Goal: Task Accomplishment & Management: Use online tool/utility

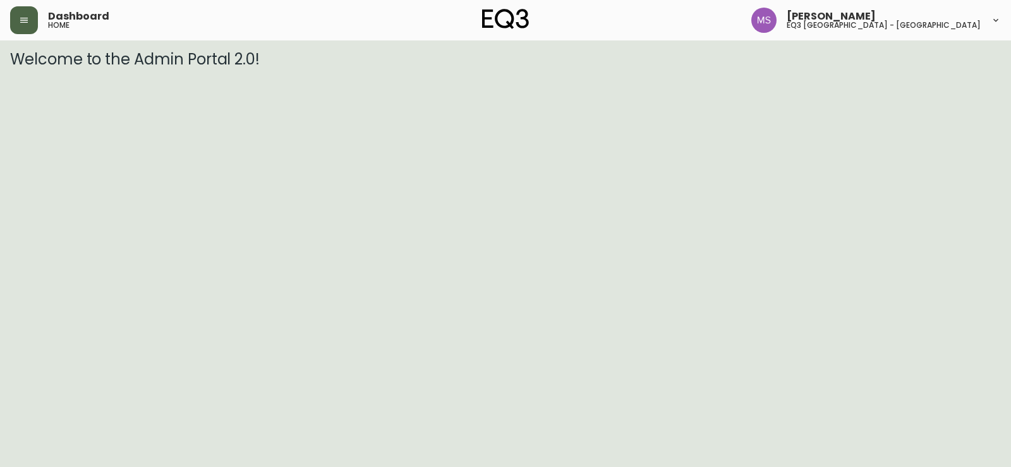
click at [23, 24] on icon "button" at bounding box center [24, 20] width 10 height 10
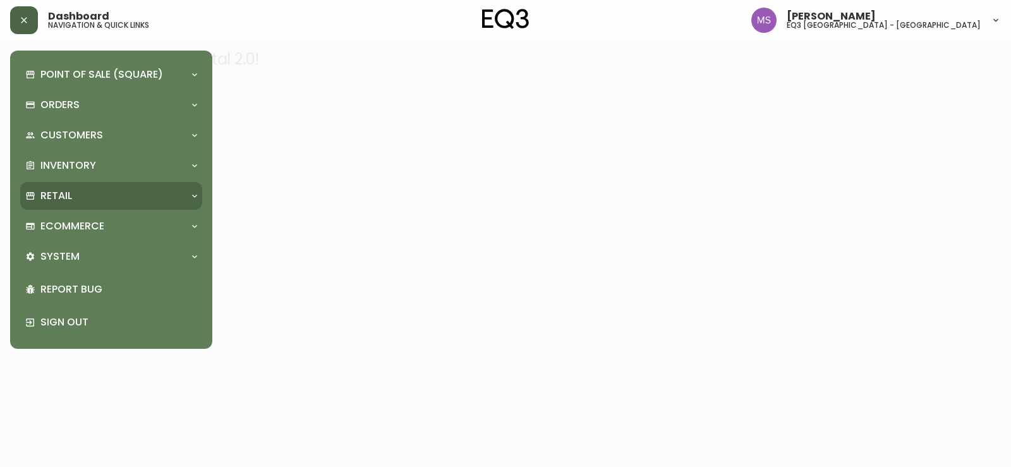
click at [54, 192] on p "Retail" at bounding box center [56, 196] width 32 height 14
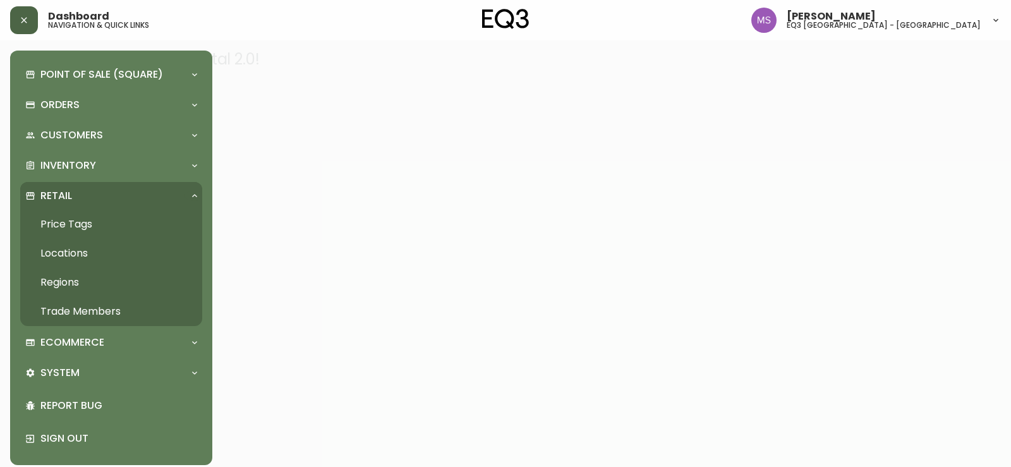
click at [50, 219] on link "Price Tags" at bounding box center [111, 224] width 182 height 29
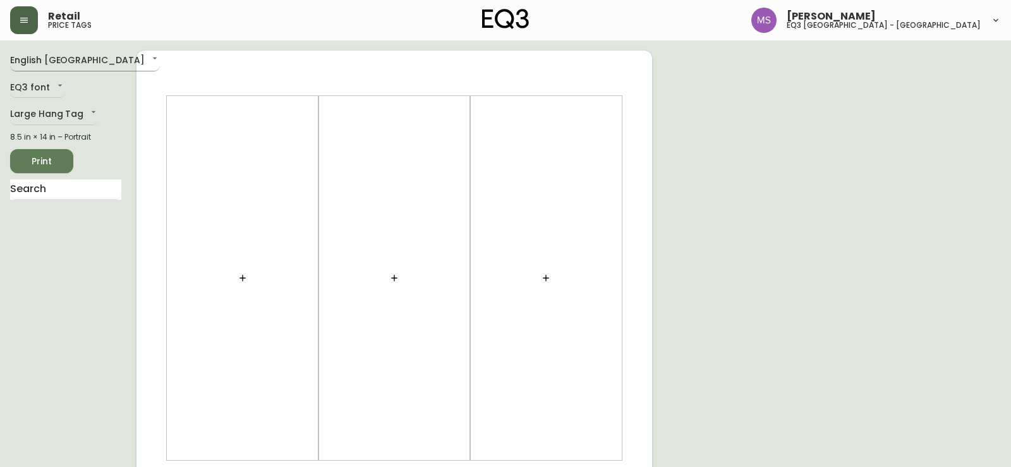
click at [82, 56] on body "Retail price tags [PERSON_NAME] eq3 [GEOGRAPHIC_DATA] - st laurent English [GEO…" at bounding box center [505, 450] width 1011 height 900
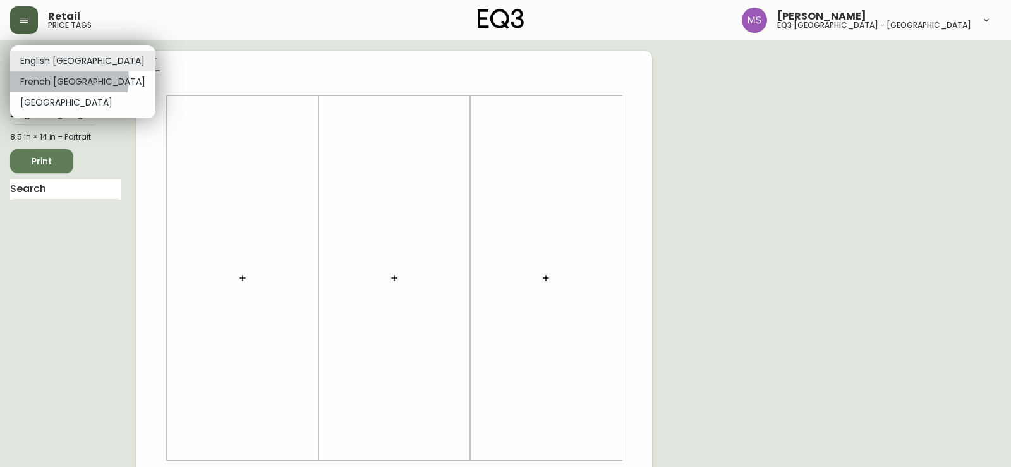
click at [68, 79] on li "French [GEOGRAPHIC_DATA]" at bounding box center [82, 81] width 145 height 21
type input "fr_CA"
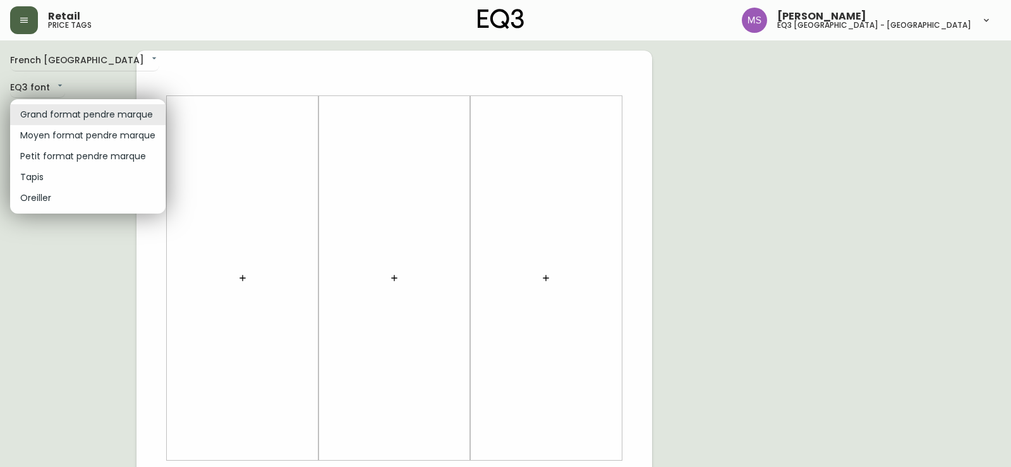
click at [145, 113] on body "Retail price tags [PERSON_NAME] eq3 [GEOGRAPHIC_DATA] - [GEOGRAPHIC_DATA] fr_CA…" at bounding box center [505, 450] width 1011 height 900
click at [100, 159] on li "Petit format pendre marque" at bounding box center [87, 156] width 155 height 21
type input "small"
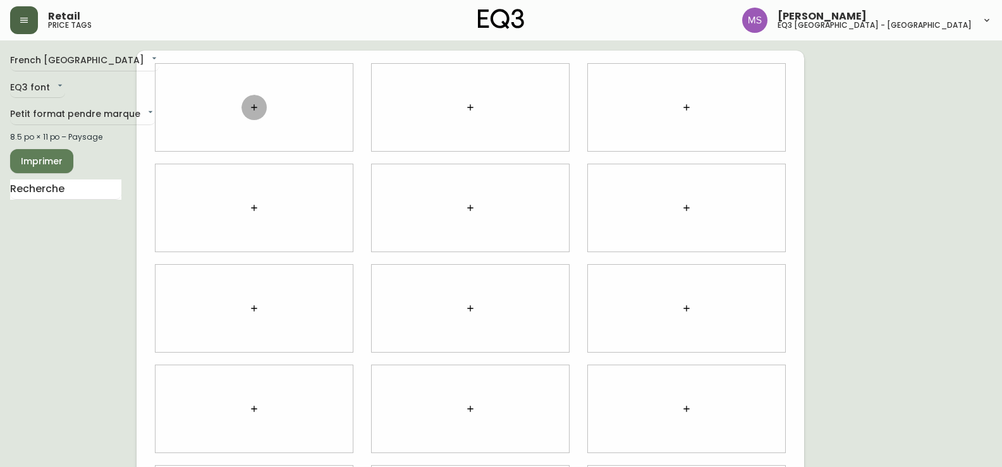
click at [253, 109] on icon "button" at bounding box center [254, 107] width 10 height 10
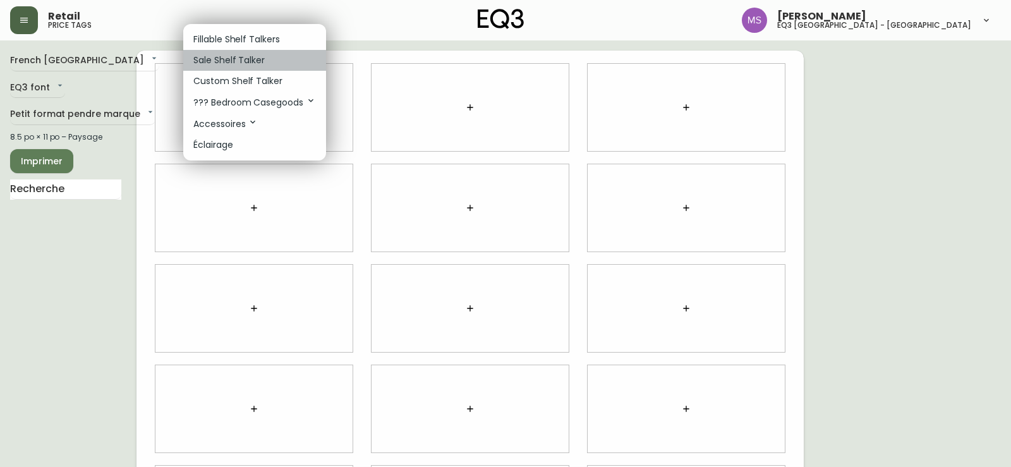
click at [250, 57] on p "Sale Shelf Talker" at bounding box center [228, 60] width 71 height 13
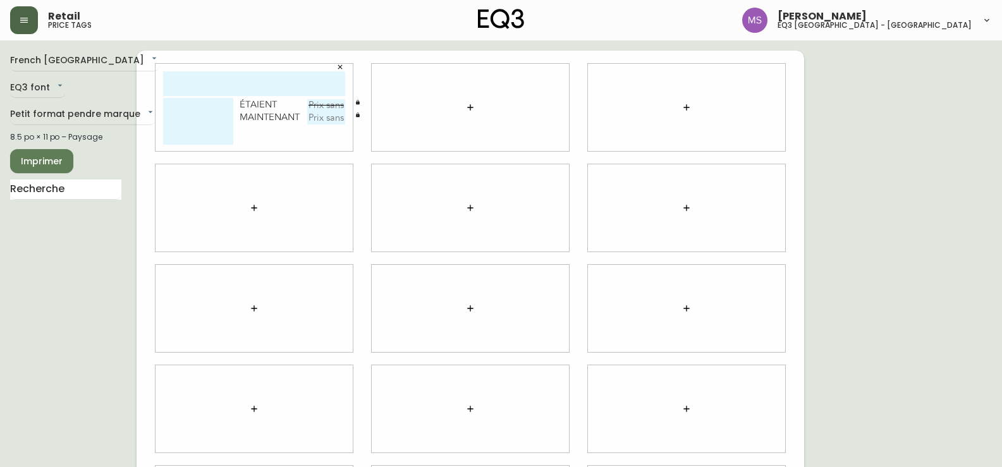
click at [249, 85] on input "text" at bounding box center [254, 83] width 182 height 25
type input "[PERSON_NAME]"
click at [178, 116] on textarea at bounding box center [198, 121] width 70 height 47
click at [193, 106] on textarea "Seafosm Green" at bounding box center [198, 121] width 70 height 47
type textarea "Seafoam Green"
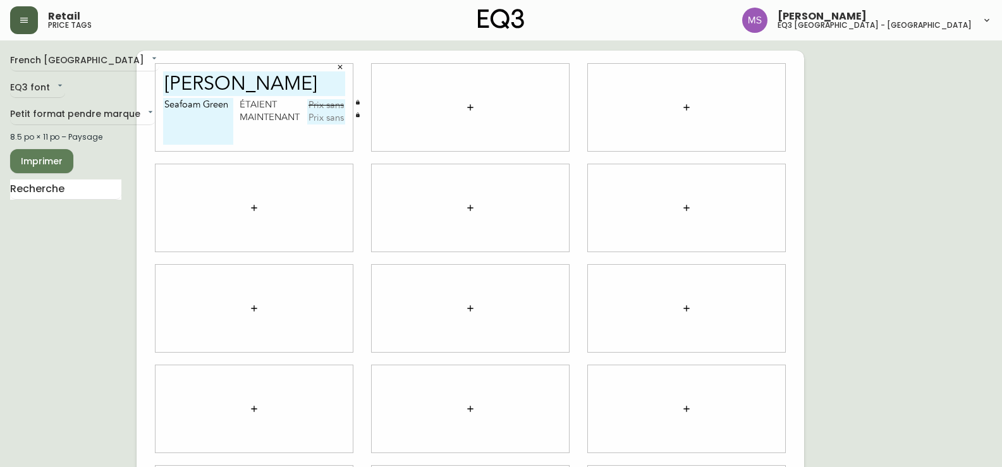
click at [324, 106] on input "text" at bounding box center [326, 105] width 38 height 13
type input "24,99$"
click at [333, 120] on input "text" at bounding box center [326, 118] width 38 height 13
type input "18,74$"
click at [207, 298] on div at bounding box center [253, 308] width 197 height 87
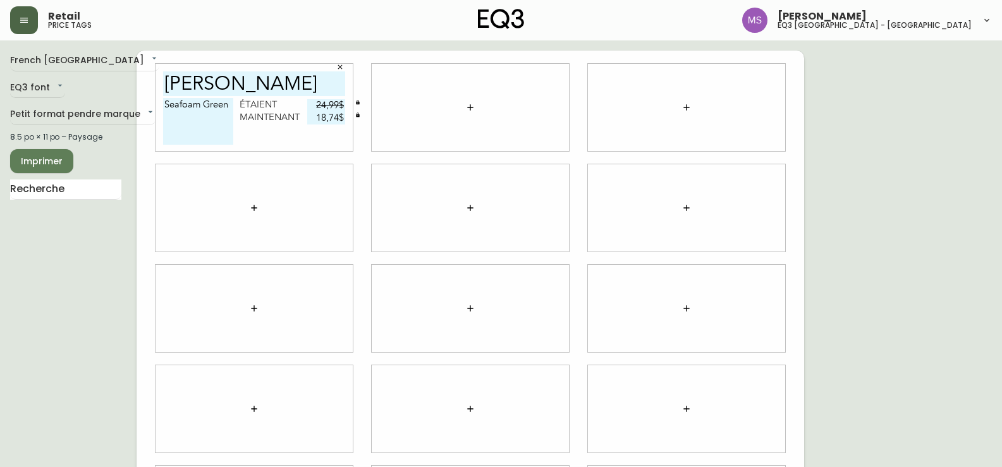
click at [212, 269] on div at bounding box center [253, 308] width 197 height 87
click at [341, 68] on icon "button" at bounding box center [340, 67] width 8 height 8
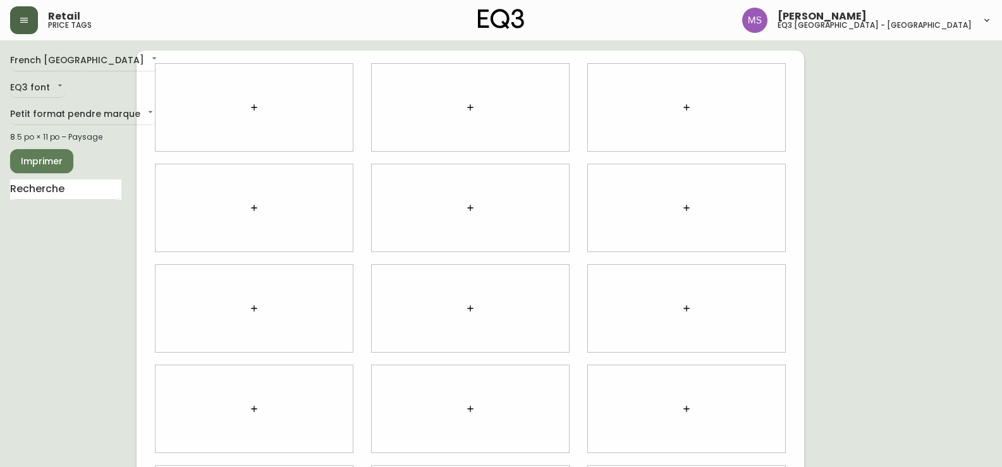
click at [253, 311] on icon "button" at bounding box center [254, 308] width 10 height 10
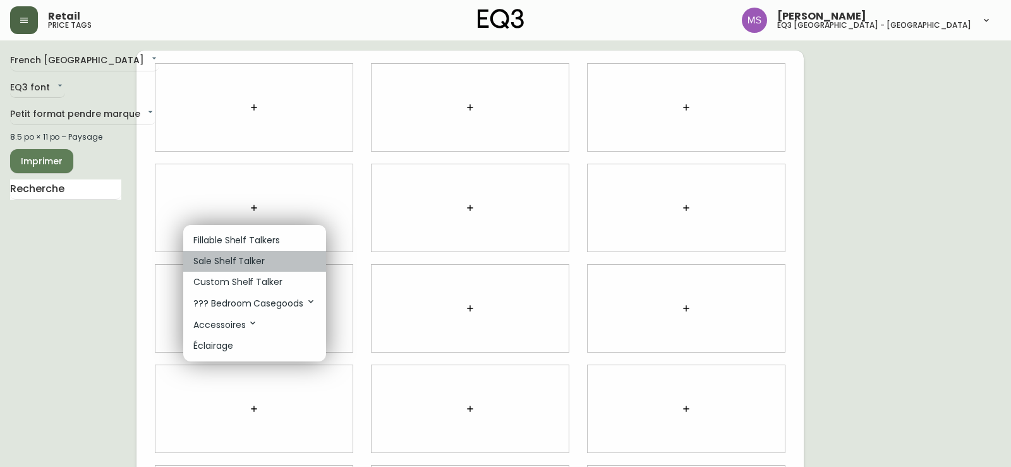
click at [241, 257] on p "Sale Shelf Talker" at bounding box center [228, 261] width 71 height 13
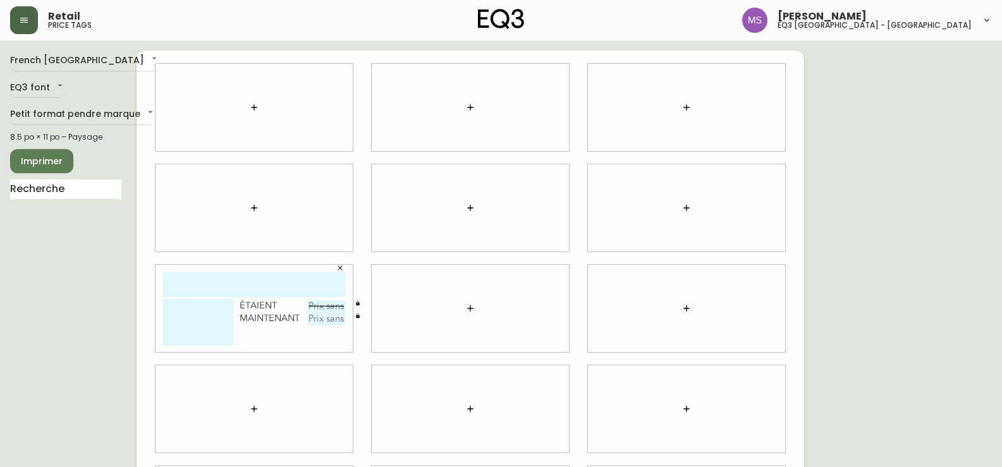
click at [226, 283] on input "text" at bounding box center [254, 284] width 182 height 25
type input "[PERSON_NAME]"
click at [180, 318] on textarea at bounding box center [198, 322] width 70 height 47
type textarea "Sea Foam Green"
click at [320, 310] on input "text" at bounding box center [326, 306] width 38 height 13
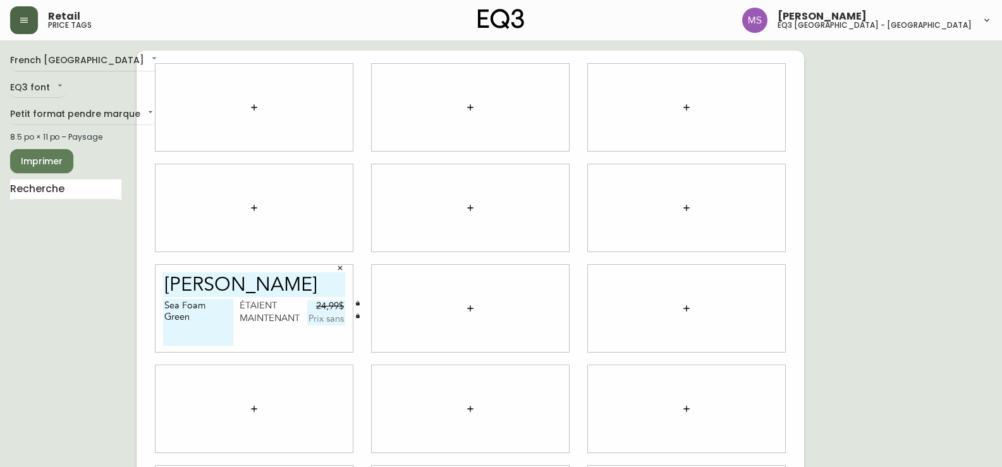
type input "24,99$"
click at [329, 317] on input "text" at bounding box center [326, 319] width 38 height 13
type input "18,75$"
click at [471, 310] on icon "button" at bounding box center [470, 308] width 10 height 10
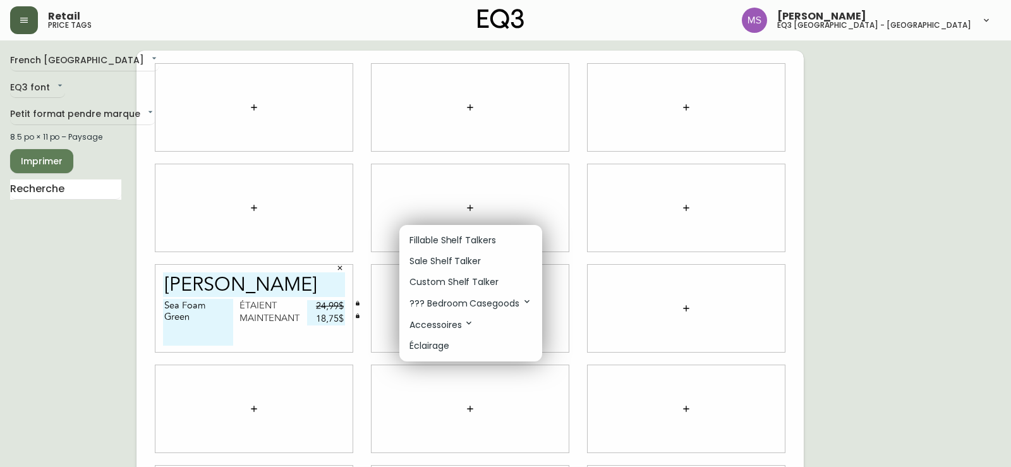
click at [473, 257] on p "Sale Shelf Talker" at bounding box center [444, 261] width 71 height 13
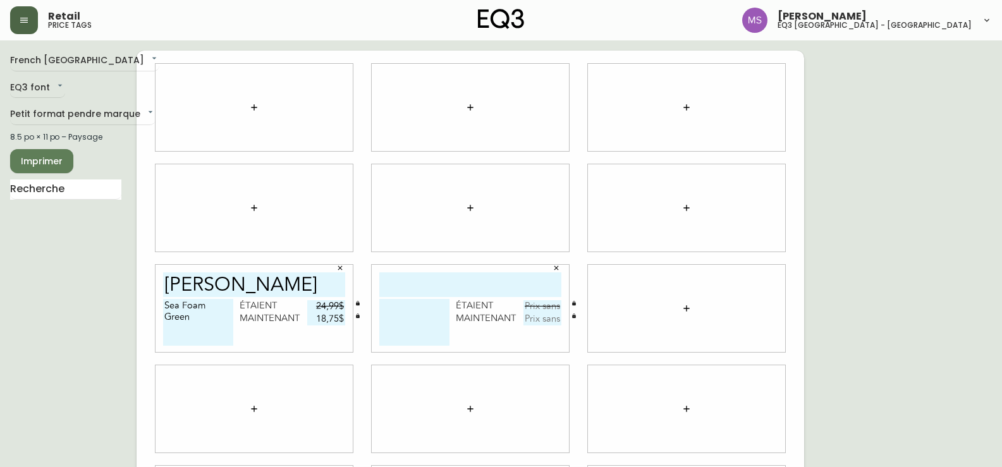
click at [439, 290] on input "text" at bounding box center [470, 284] width 182 height 25
type input "[PERSON_NAME]"
click at [28, 337] on div "French Canada fr_CA EQ3 font EQ3 Petit format pendre marque small 8.5 po × 11 p…" at bounding box center [73, 309] width 126 height 516
click at [543, 303] on input "text" at bounding box center [542, 306] width 38 height 13
type input "24,99$"
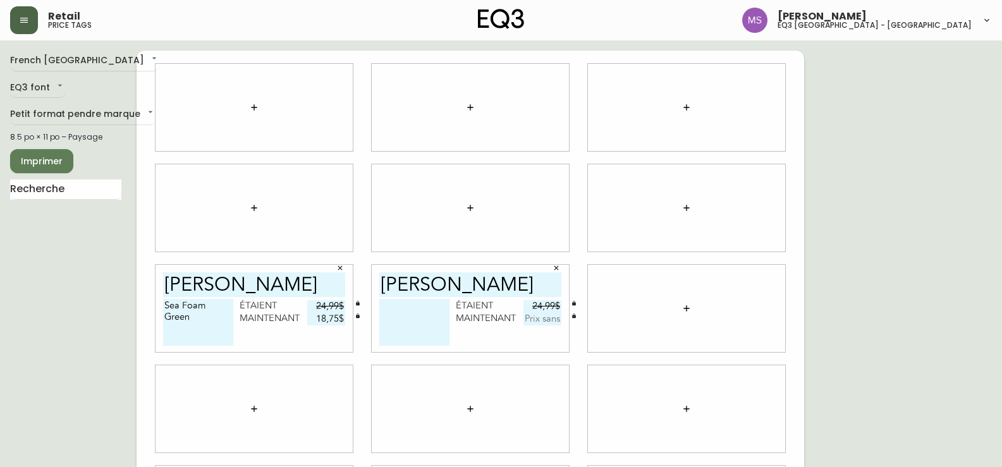
click at [545, 320] on input "text" at bounding box center [542, 319] width 38 height 13
type input "18,75$"
click at [394, 318] on textarea at bounding box center [414, 322] width 70 height 47
click at [186, 306] on textarea "Sea Foam Green" at bounding box center [198, 322] width 70 height 47
type textarea "SeaFoam Green"
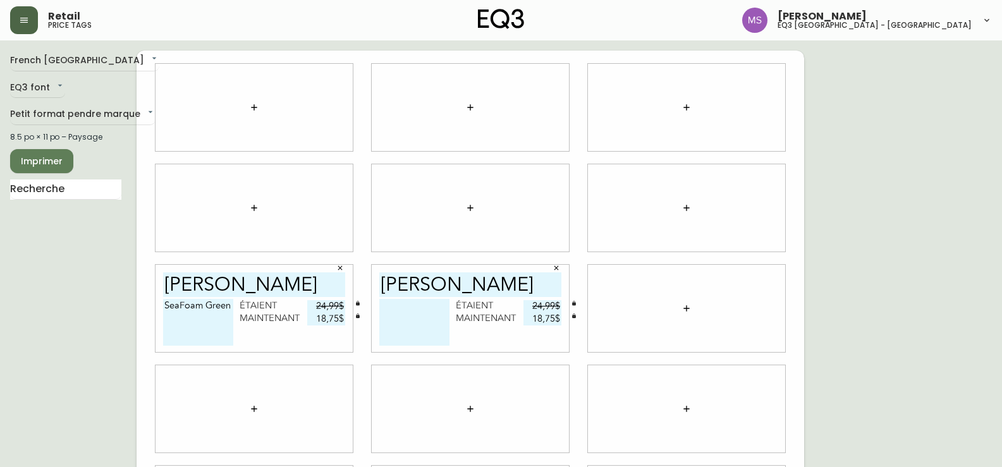
click at [394, 319] on textarea at bounding box center [414, 322] width 70 height 47
type textarea "s"
type textarea "Seafoam green"
click at [49, 158] on span "Imprimer" at bounding box center [41, 162] width 43 height 16
click at [340, 270] on icon "button" at bounding box center [340, 268] width 8 height 8
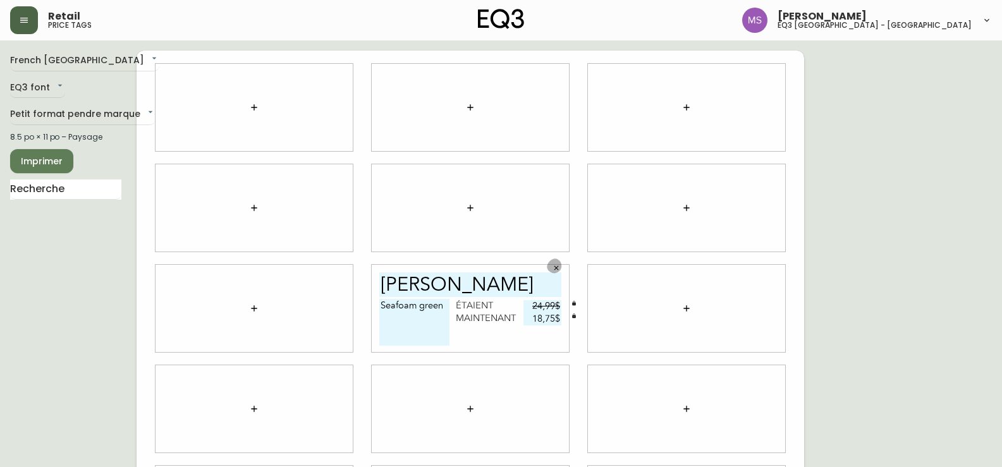
click at [555, 269] on icon "button" at bounding box center [556, 268] width 8 height 8
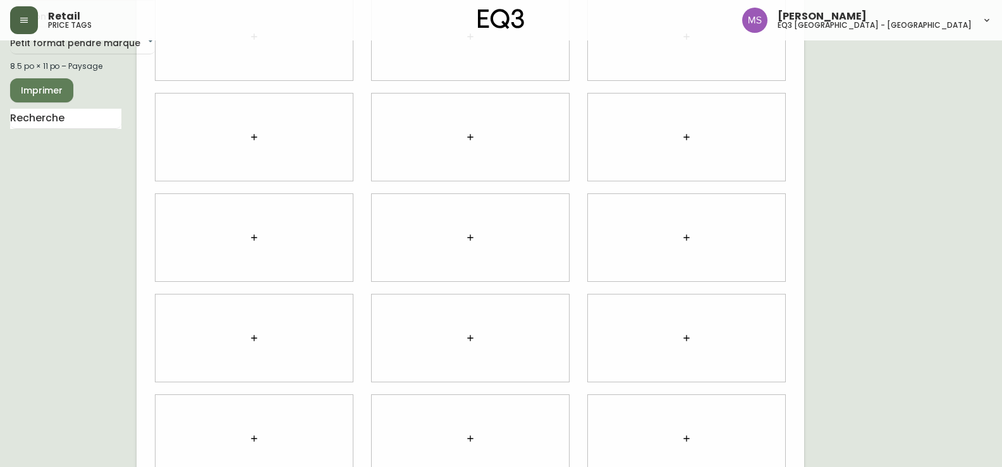
scroll to position [99, 0]
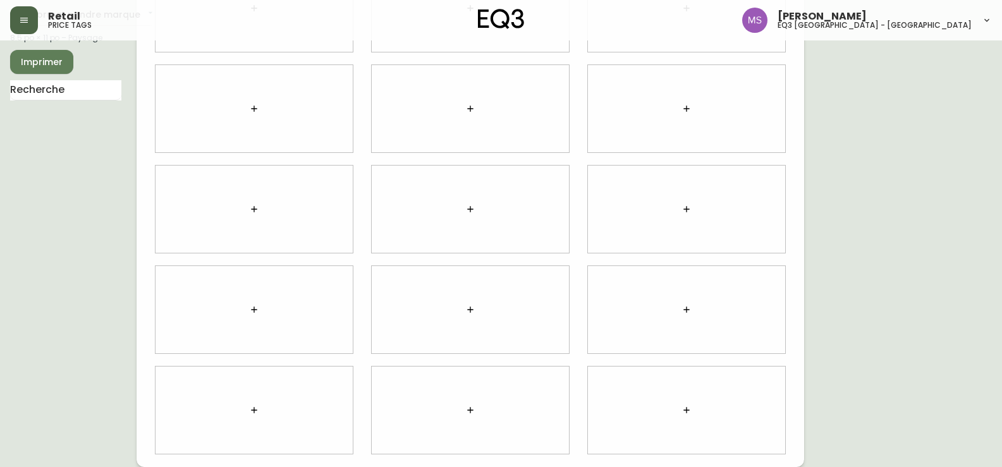
click at [255, 306] on icon "button" at bounding box center [254, 310] width 10 height 10
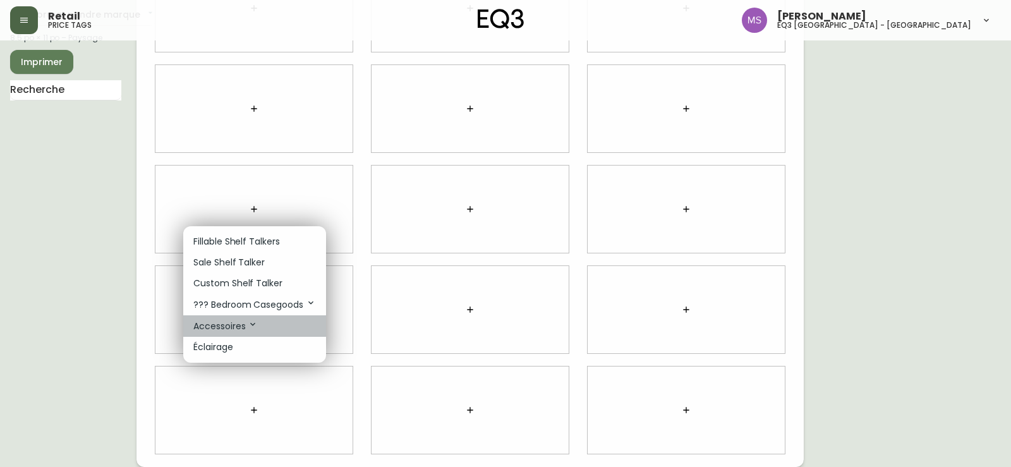
click at [251, 320] on icon at bounding box center [253, 324] width 10 height 10
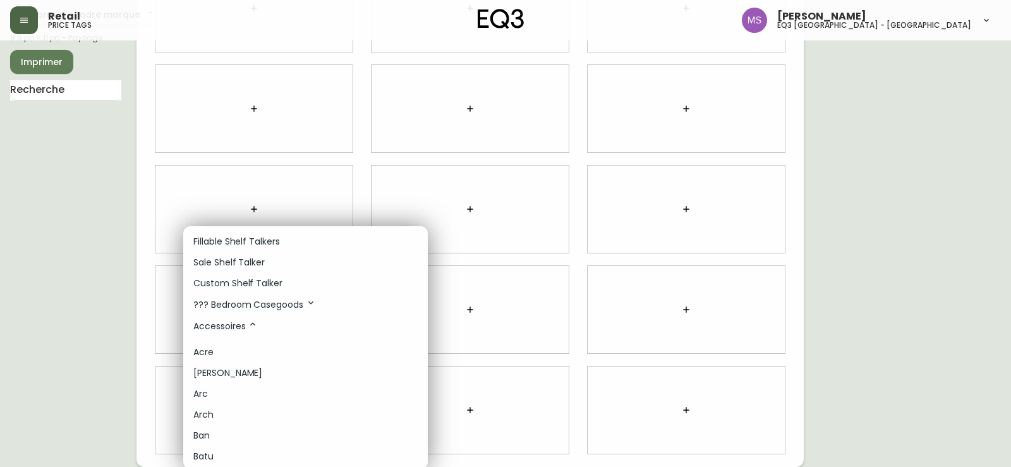
click at [223, 258] on p "Sale Shelf Talker" at bounding box center [228, 262] width 71 height 13
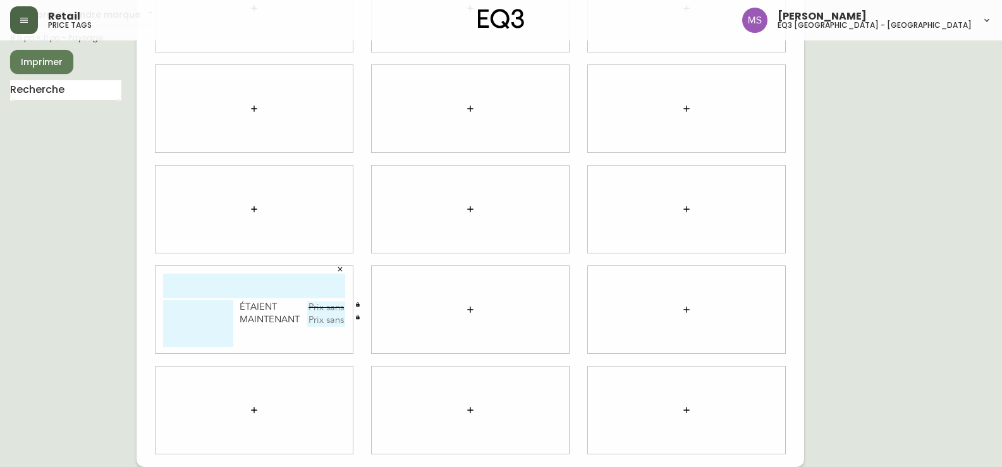
click at [299, 284] on input "text" at bounding box center [254, 286] width 182 height 25
type input "[PERSON_NAME]"
click at [197, 324] on textarea at bounding box center [198, 323] width 70 height 47
type textarea "Seafoam Green"
click at [324, 309] on input "text" at bounding box center [326, 307] width 38 height 13
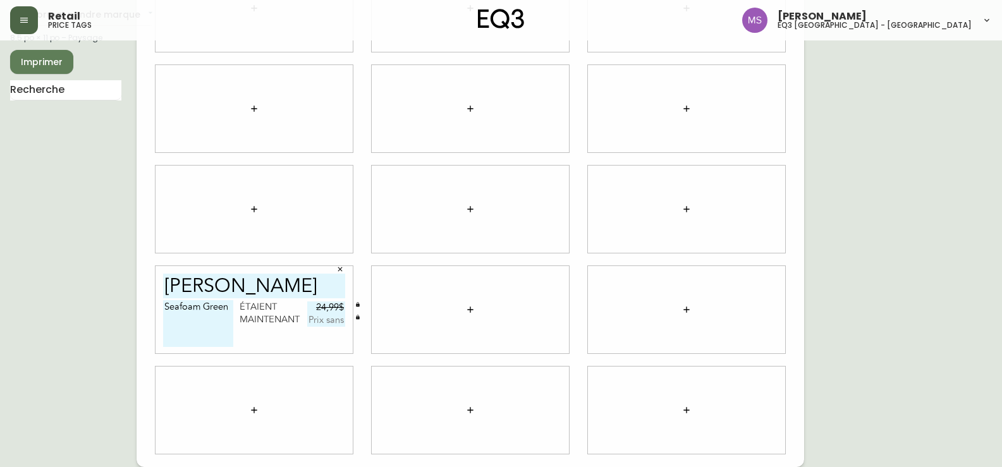
type input "24,99$"
click at [329, 325] on input "text" at bounding box center [326, 320] width 38 height 13
type input "18,74$"
click at [415, 292] on div at bounding box center [470, 309] width 197 height 87
click at [253, 411] on icon "button" at bounding box center [254, 410] width 10 height 10
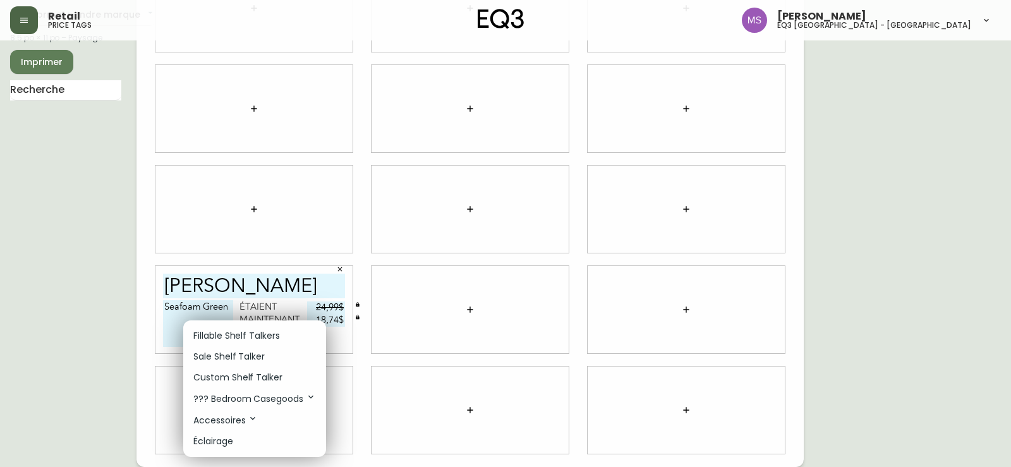
click at [243, 350] on p "Sale Shelf Talker" at bounding box center [228, 356] width 71 height 13
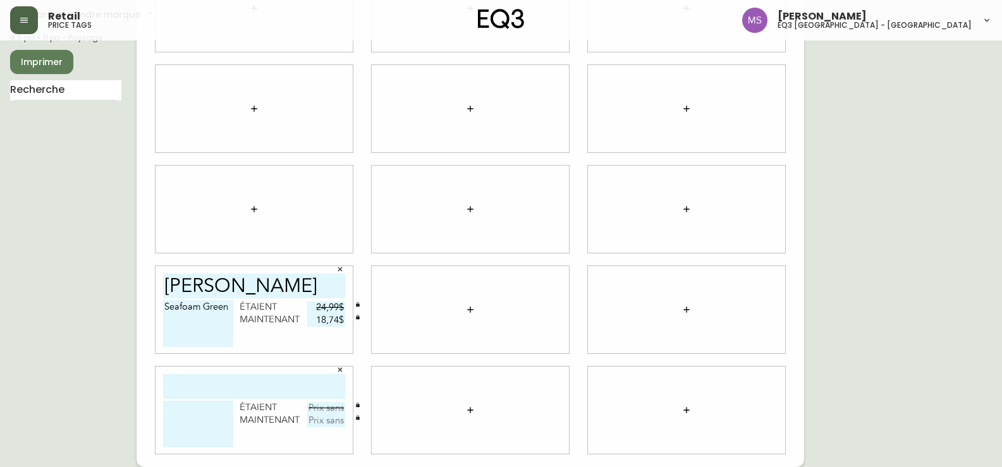
click at [241, 380] on input "text" at bounding box center [254, 386] width 182 height 25
type input "[PERSON_NAME]"
click at [170, 417] on textarea at bounding box center [198, 424] width 70 height 47
type textarea "Seafoam Green"
click at [317, 410] on input "text" at bounding box center [326, 408] width 38 height 13
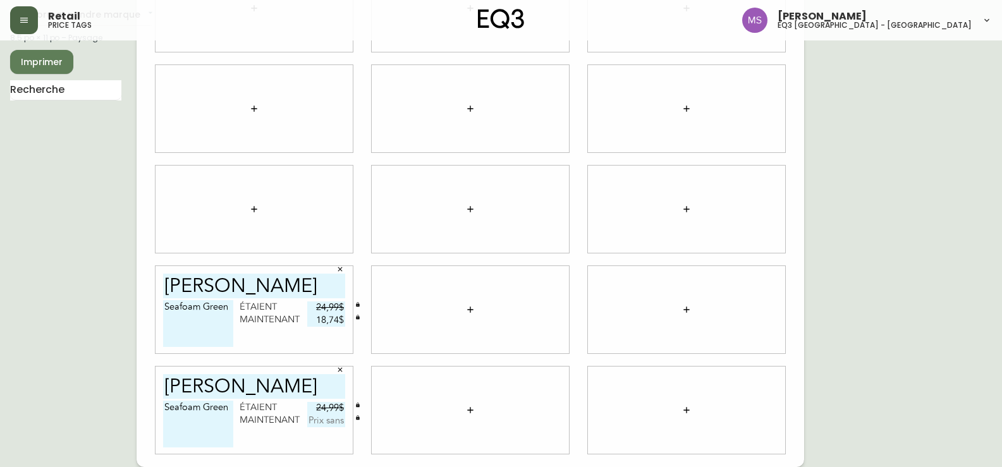
type input "24,99$"
click at [332, 422] on input "text" at bounding box center [326, 421] width 38 height 13
type input "18,74$"
click at [31, 64] on span "Imprimer" at bounding box center [41, 62] width 43 height 16
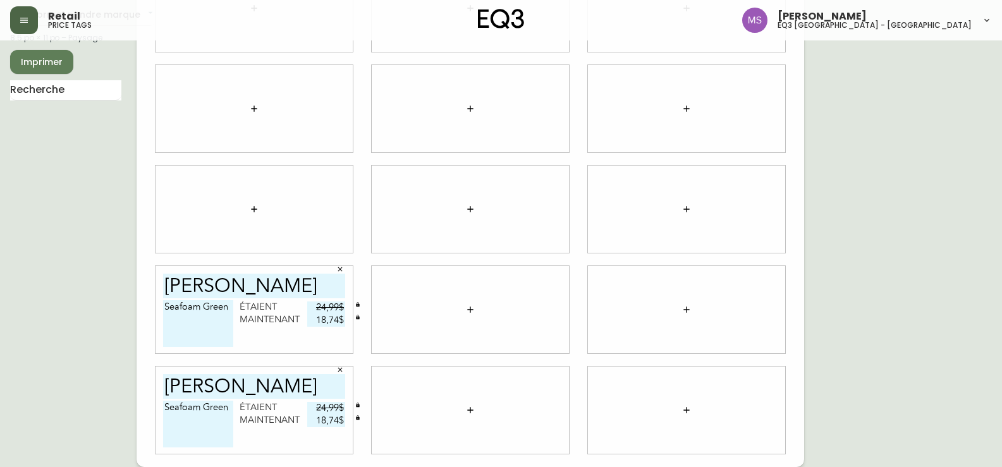
click at [859, 214] on div "French Canada fr_CA EQ3 font EQ3 Petit format pendre marque small 8.5 po × 11 p…" at bounding box center [500, 209] width 981 height 516
click at [916, 310] on div "French Canada fr_CA EQ3 font EQ3 Petit format pendre marque small 8.5 po × 11 p…" at bounding box center [500, 209] width 981 height 516
click at [30, 68] on span "Imprimer" at bounding box center [41, 62] width 43 height 16
click at [341, 269] on icon "button" at bounding box center [340, 269] width 4 height 4
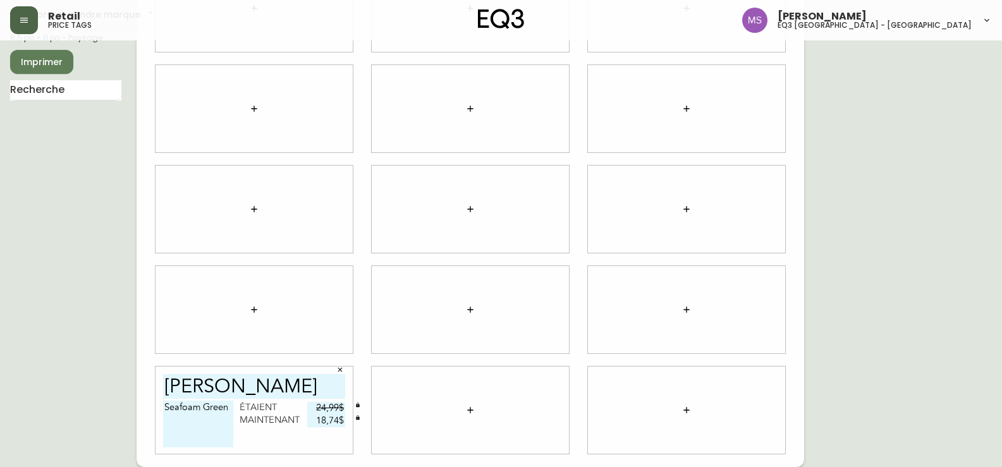
click at [341, 373] on icon "button" at bounding box center [340, 370] width 8 height 8
